Goal: Task Accomplishment & Management: Use online tool/utility

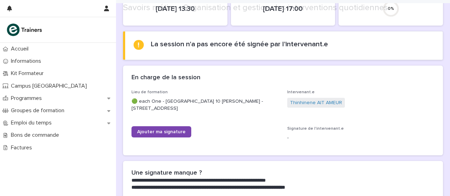
scroll to position [75, 0]
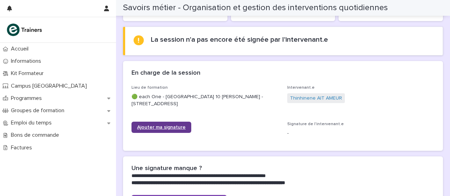
click at [178, 130] on link "Ajouter ma signature" at bounding box center [161, 127] width 60 height 11
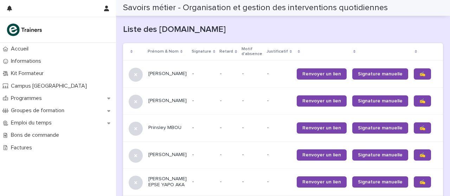
scroll to position [432, 0]
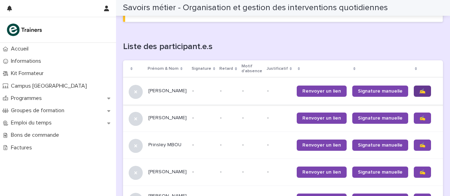
click at [419, 91] on font "✍️" at bounding box center [422, 91] width 6 height 5
click at [419, 117] on font "✍️" at bounding box center [422, 118] width 6 height 5
click at [419, 144] on font "✍️" at bounding box center [422, 145] width 6 height 5
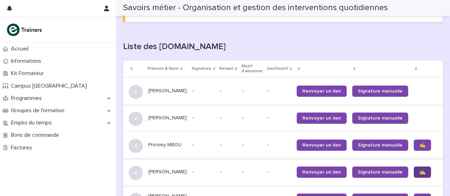
click at [413, 175] on link "✍️" at bounding box center [421, 172] width 17 height 11
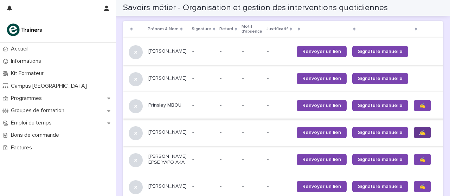
scroll to position [472, 0]
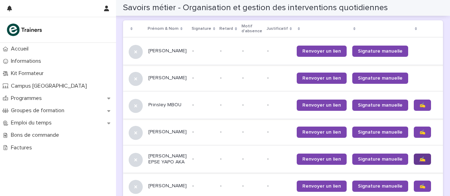
click at [419, 162] on font "✍️" at bounding box center [422, 159] width 6 height 5
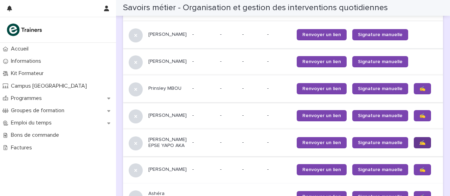
scroll to position [507, 0]
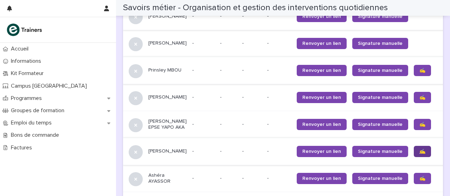
click at [413, 157] on link "✍️" at bounding box center [421, 151] width 17 height 11
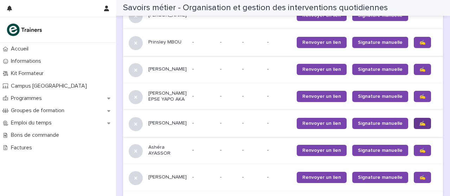
scroll to position [540, 0]
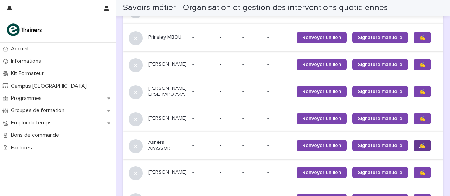
click at [413, 151] on link "✍️" at bounding box center [421, 145] width 17 height 11
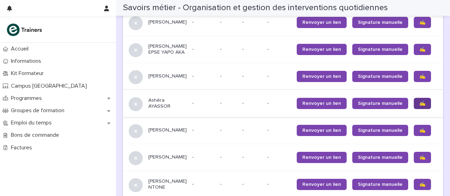
scroll to position [586, 0]
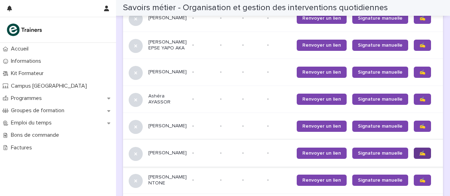
click at [413, 159] on link "✍️" at bounding box center [421, 153] width 17 height 11
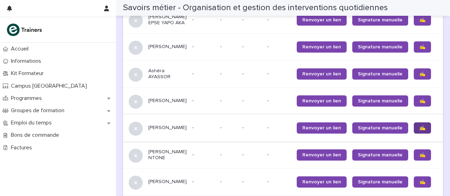
scroll to position [624, 0]
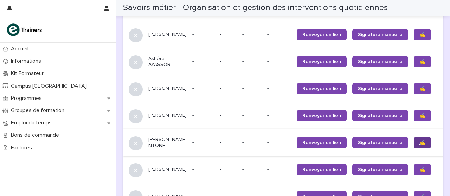
click at [413, 149] on link "✍️" at bounding box center [421, 142] width 17 height 11
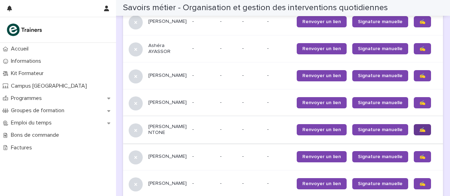
scroll to position [652, 0]
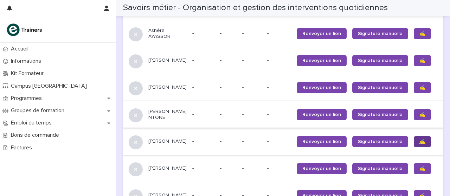
click at [413, 148] on link "✍️" at bounding box center [421, 141] width 17 height 11
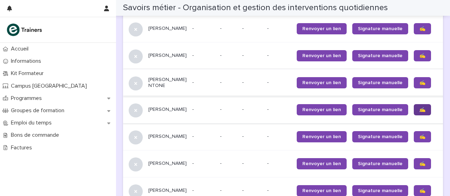
scroll to position [684, 0]
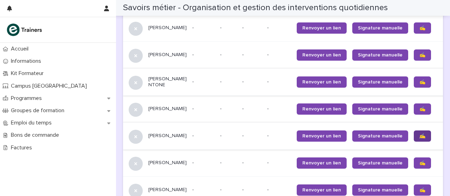
click at [413, 142] on link "✍️" at bounding box center [421, 136] width 17 height 11
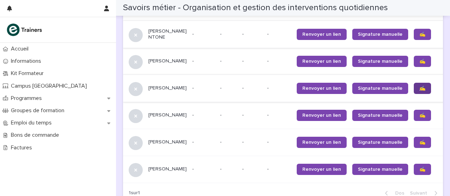
scroll to position [732, 0]
click at [413, 148] on link "✍️" at bounding box center [421, 142] width 17 height 11
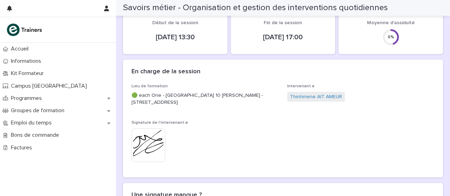
scroll to position [18, 0]
